Goal: Book appointment/travel/reservation

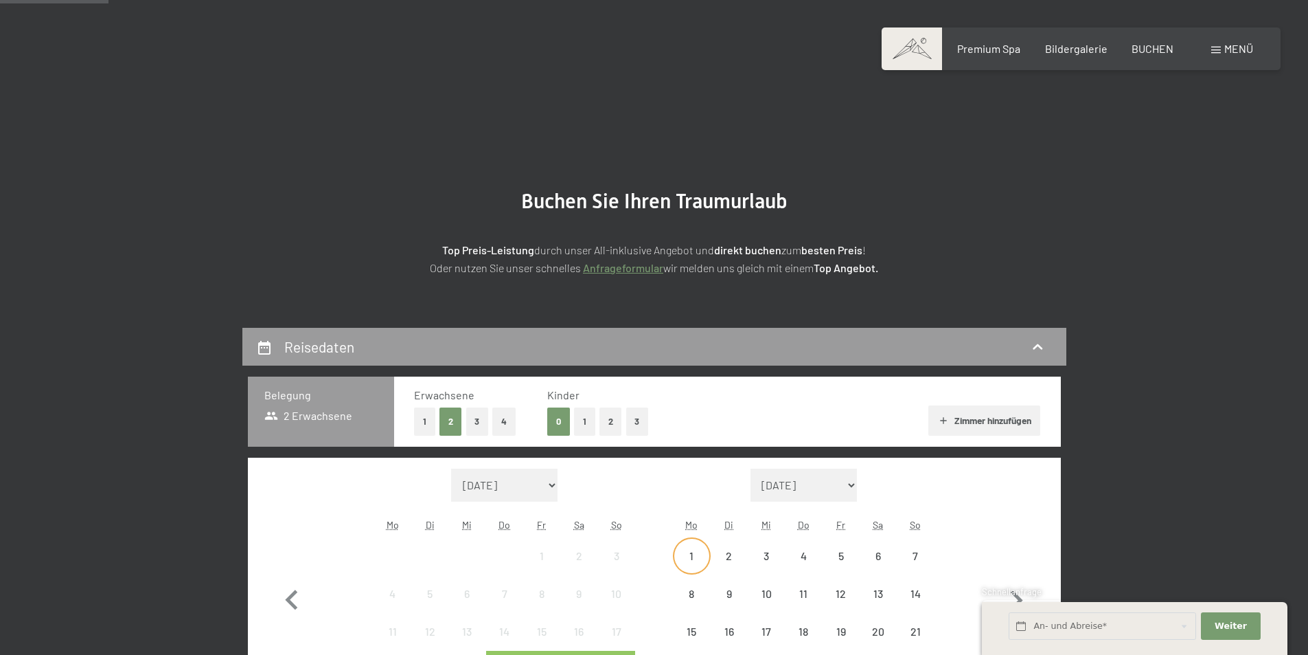
scroll to position [206, 0]
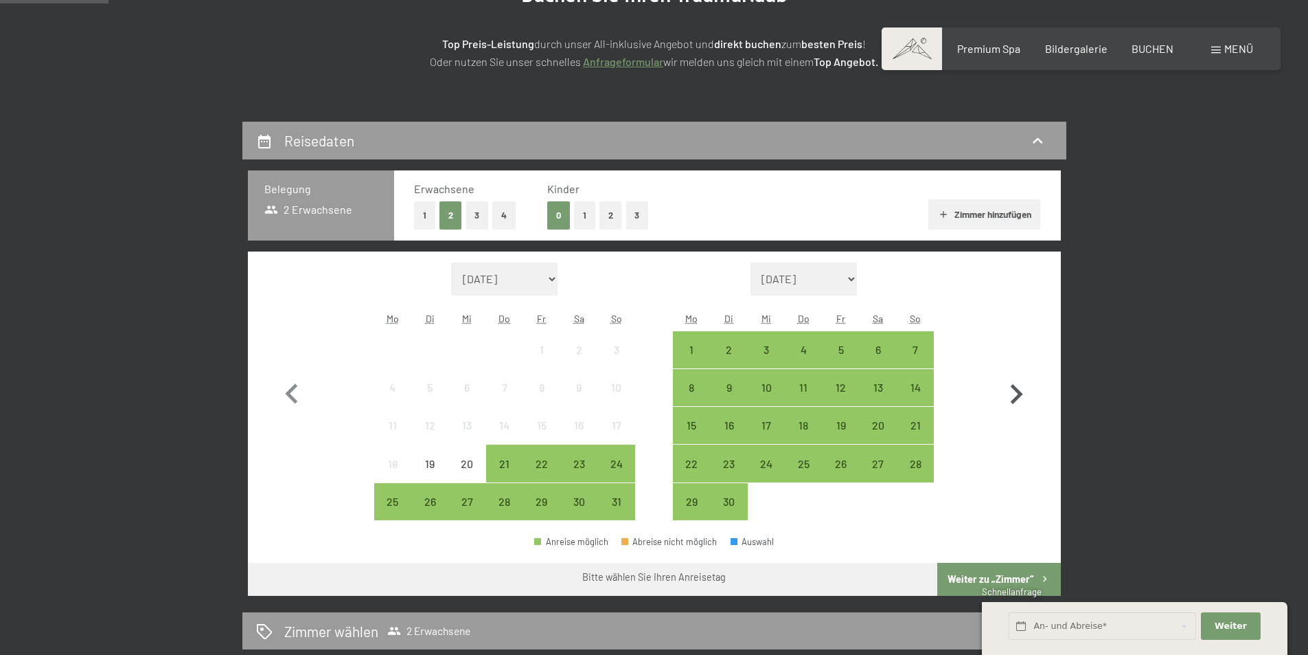
click at [1012, 392] on icon "button" at bounding box center [1017, 394] width 40 height 40
select select "[DATE]"
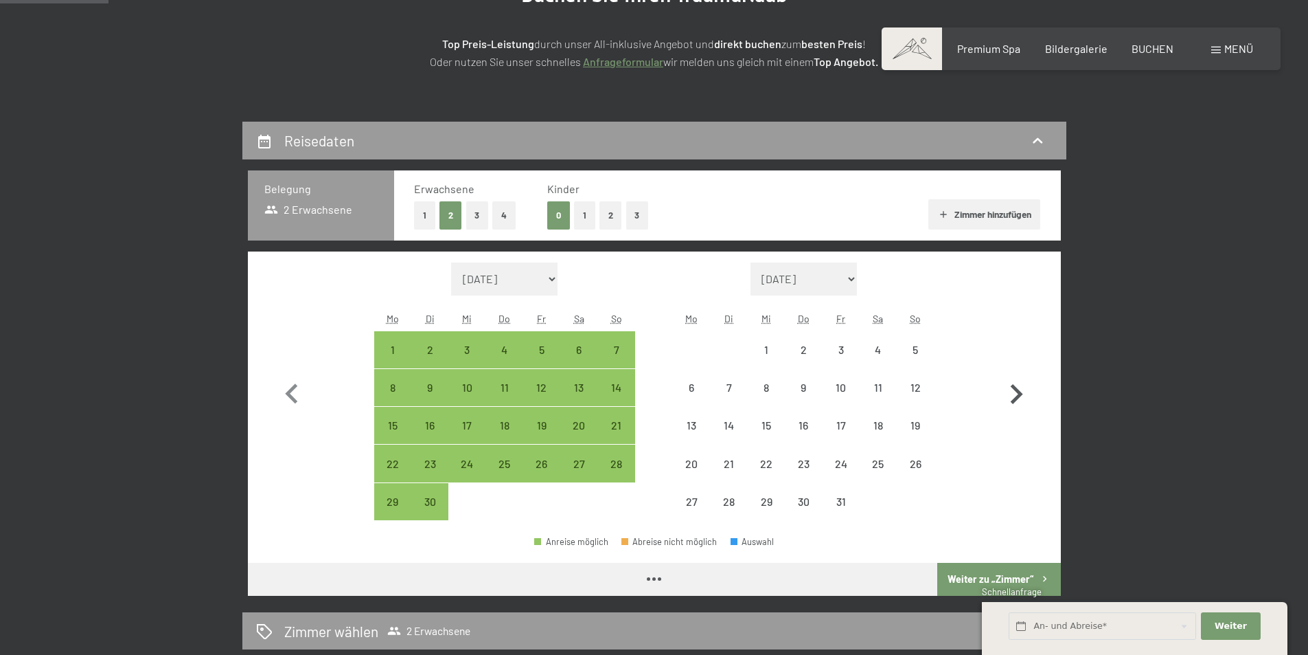
click at [1014, 392] on icon "button" at bounding box center [1017, 394] width 40 height 40
select select "[DATE]"
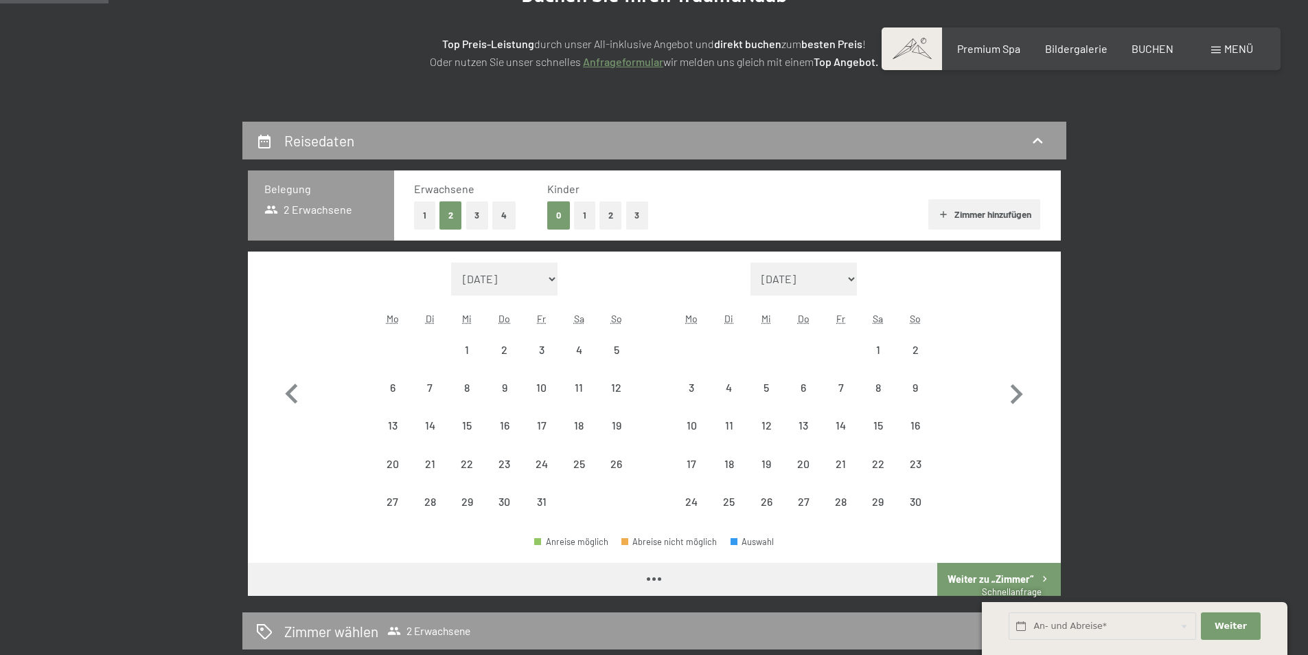
select select "[DATE]"
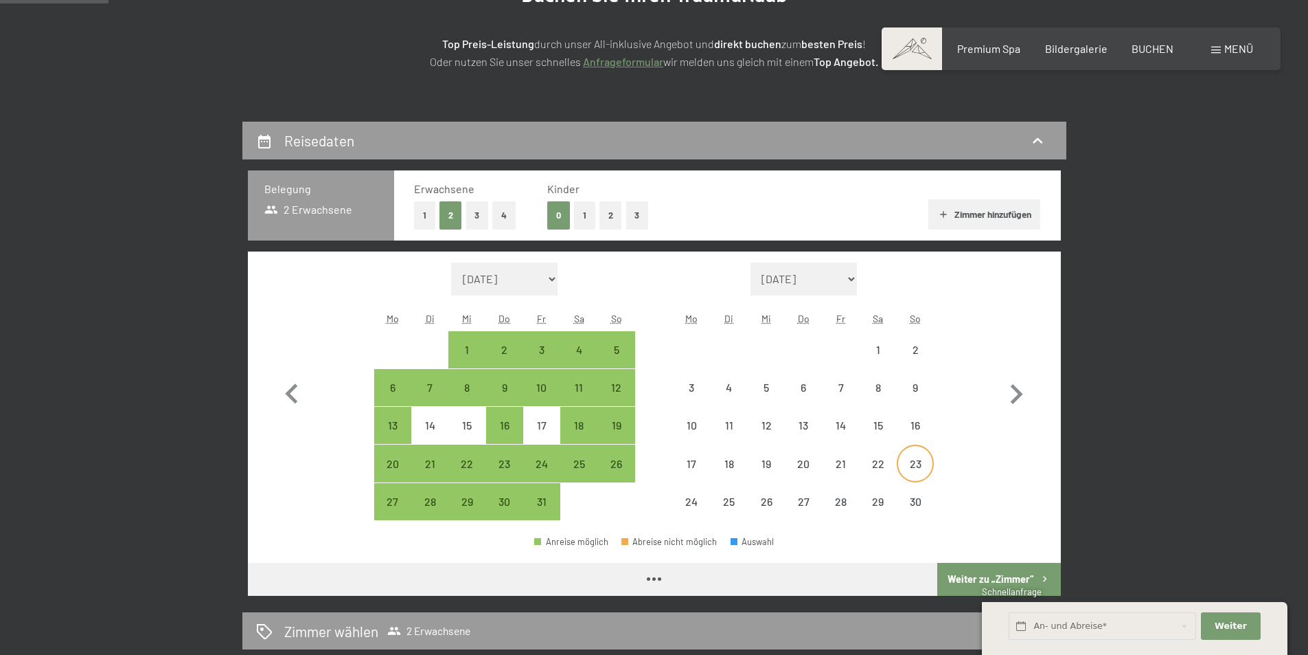
click at [909, 466] on div "23" at bounding box center [915, 475] width 34 height 34
select select "[DATE]"
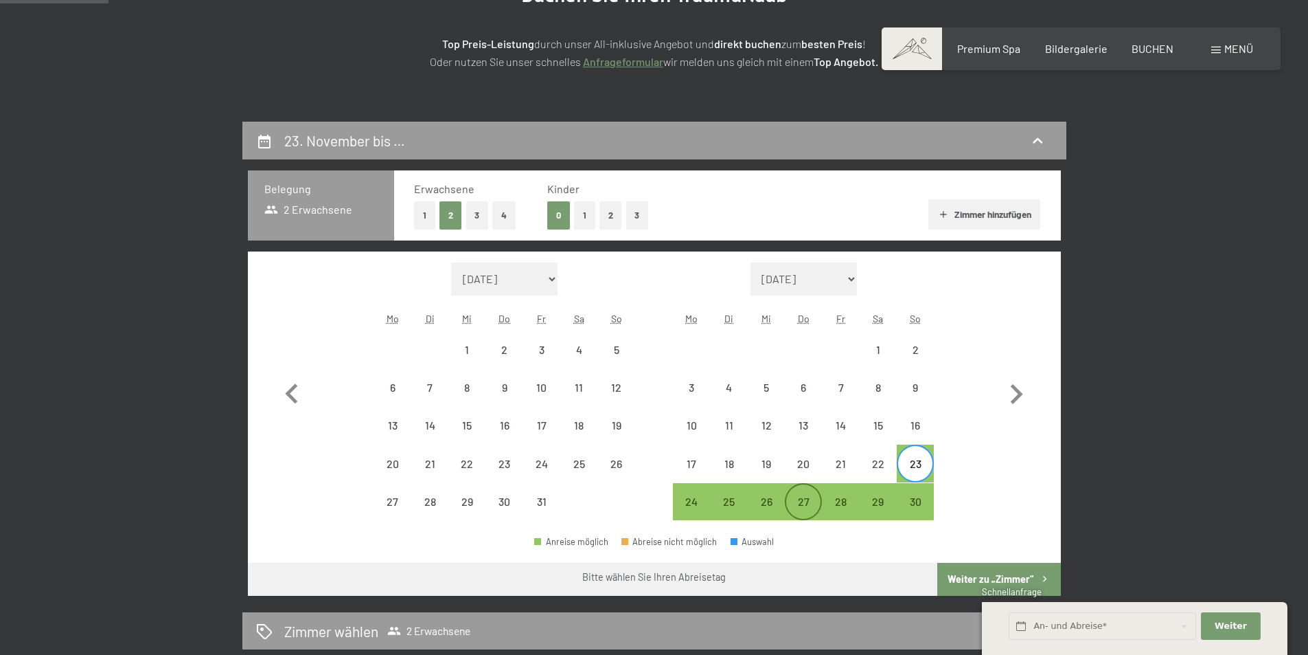
click at [801, 501] on div "27" at bounding box center [803, 513] width 34 height 34
select select "[DATE]"
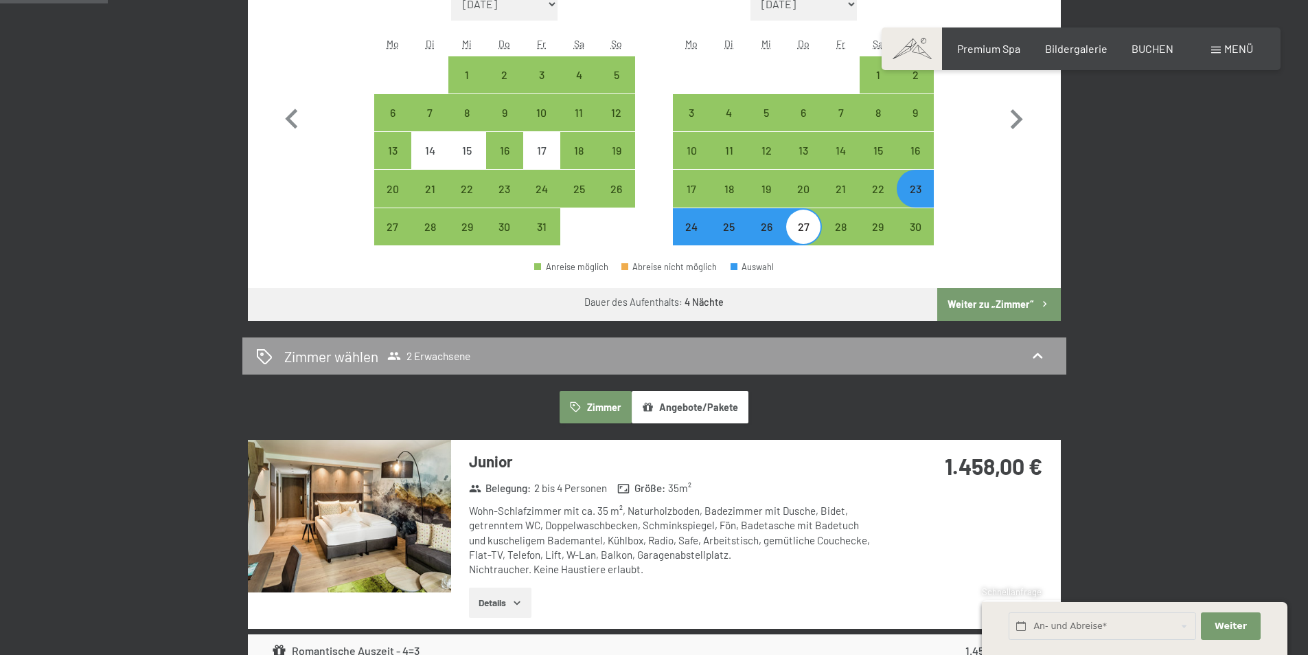
click at [1007, 300] on button "Weiter zu „Zimmer“" at bounding box center [999, 304] width 123 height 33
select select "[DATE]"
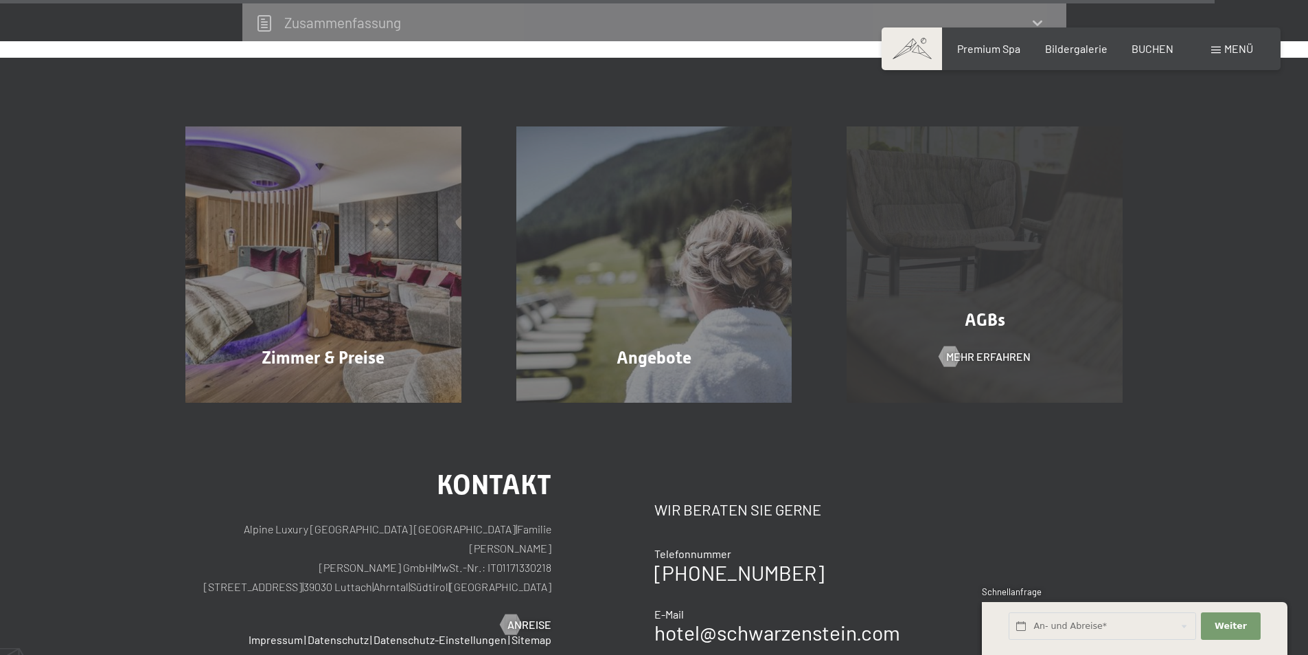
scroll to position [5383, 0]
